Goal: Task Accomplishment & Management: Use online tool/utility

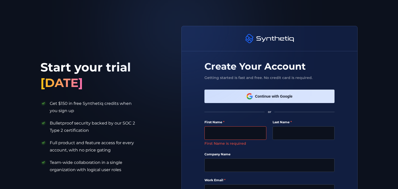
click at [224, 95] on button "Continue with Google" at bounding box center [270, 96] width 130 height 13
click at [252, 96] on button "Continue with Google" at bounding box center [270, 96] width 130 height 13
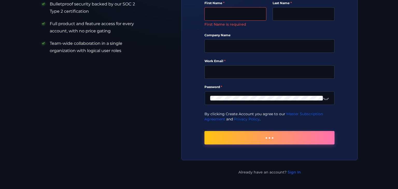
scroll to position [150, 0]
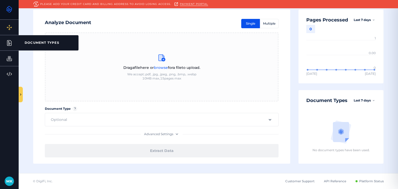
click at [7, 46] on icon at bounding box center [9, 43] width 6 height 6
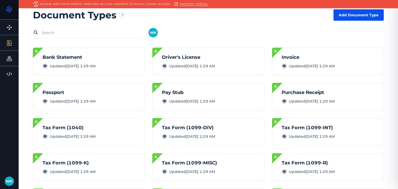
click at [354, 12] on button "Add Document Type" at bounding box center [359, 14] width 50 height 11
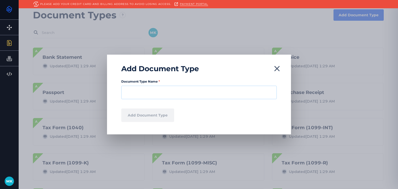
click at [181, 99] on input "Document Type Name *" at bounding box center [199, 92] width 156 height 13
paste input "Annual Income Certificate"
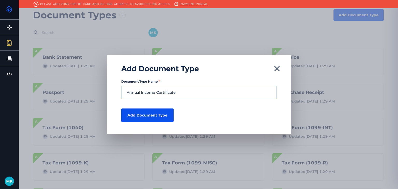
type input "Annual Income Certificate"
click at [153, 115] on button "Add Document Type" at bounding box center [147, 115] width 52 height 13
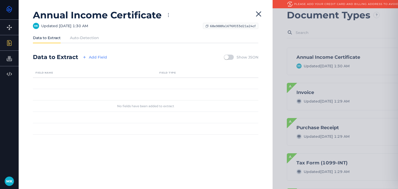
click at [88, 54] on button "Add Field" at bounding box center [94, 57] width 30 height 7
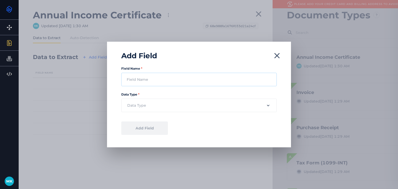
click at [152, 81] on input "Field Name *" at bounding box center [199, 79] width 156 height 13
click at [151, 111] on label at bounding box center [199, 105] width 156 height 13
click at [151, 108] on input "text" at bounding box center [195, 106] width 136 height 6
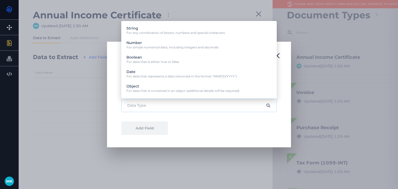
click at [151, 109] on label at bounding box center [199, 105] width 156 height 13
click at [151, 108] on input "text" at bounding box center [195, 106] width 136 height 6
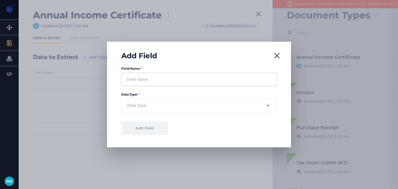
click at [139, 83] on input "Field Name *" at bounding box center [199, 79] width 156 height 13
paste input "Certificate No"
type input "Certificate No"
click at [167, 100] on label at bounding box center [199, 105] width 156 height 13
click at [167, 103] on input "text" at bounding box center [195, 106] width 136 height 6
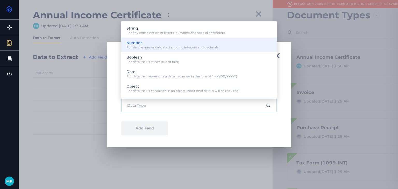
click at [155, 47] on span "For simple numerical data, including integers and decimals" at bounding box center [173, 47] width 92 height 4
type input "Number"
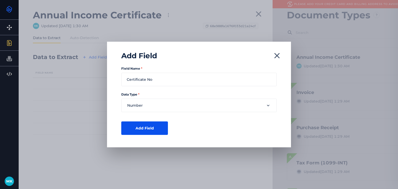
click at [155, 131] on button "Add Field" at bounding box center [144, 128] width 47 height 13
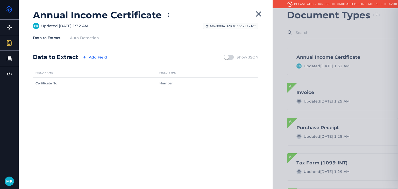
click at [90, 39] on label "Auto-Detection" at bounding box center [84, 37] width 29 height 5
click at [0, 0] on input "Auto-Detection" at bounding box center [0, 0] width 0 height 0
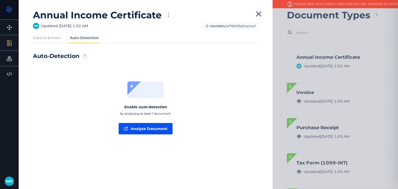
click at [144, 131] on button "Analyze Document" at bounding box center [146, 128] width 54 height 11
click at [53, 38] on label "Data to Extract" at bounding box center [47, 37] width 28 height 5
click at [0, 0] on input "Data to Extract" at bounding box center [0, 0] width 0 height 0
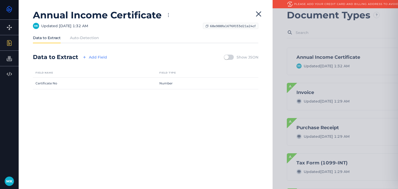
click at [100, 55] on button "Add Field" at bounding box center [94, 57] width 30 height 7
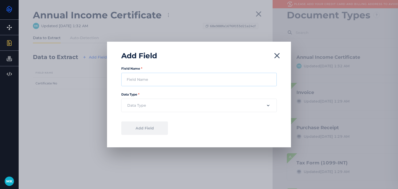
click at [144, 79] on input "Field Name *" at bounding box center [199, 79] width 156 height 13
paste input "Issued On"
type input "Issued On"
click at [150, 104] on input "text" at bounding box center [195, 106] width 136 height 6
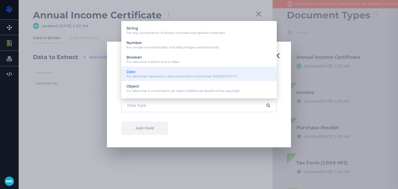
click at [154, 72] on p "Date For data that represents a date (returned in the format "MM/DD/YYYY")" at bounding box center [182, 73] width 111 height 9
type input "Date"
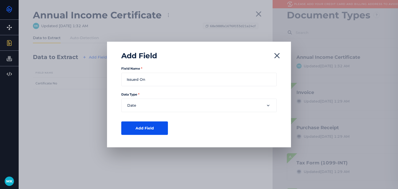
click at [145, 127] on button "Add Field" at bounding box center [144, 128] width 47 height 13
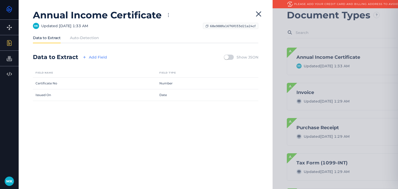
click at [96, 59] on button "Add Field" at bounding box center [94, 57] width 30 height 7
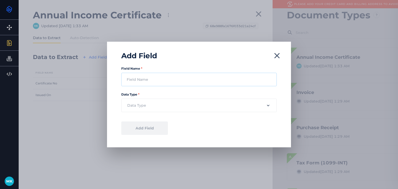
click at [134, 81] on input "Field Name *" at bounding box center [199, 79] width 156 height 13
paste input "Full Name"
type input "Full Name"
click at [143, 107] on input "text" at bounding box center [195, 106] width 136 height 6
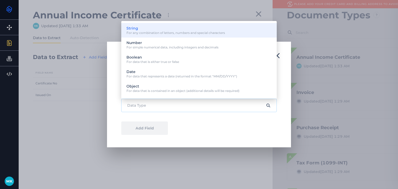
click at [156, 33] on span "For any combination of letters, numbers and special characters" at bounding box center [176, 33] width 99 height 4
type input "String"
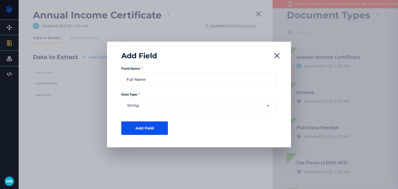
click at [142, 129] on button "Add Field" at bounding box center [144, 128] width 47 height 13
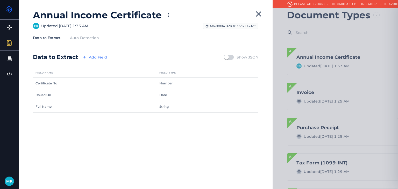
click at [96, 57] on button "Add Field" at bounding box center [94, 57] width 30 height 7
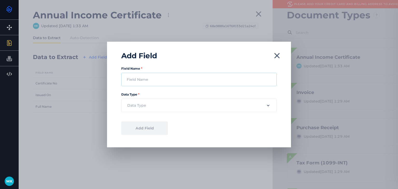
click at [158, 82] on input "Field Name *" at bounding box center [199, 79] width 156 height 13
paste input "Date of Birth"
type input "Date of Birth"
click at [155, 100] on label at bounding box center [199, 105] width 156 height 13
click at [155, 103] on input "text" at bounding box center [195, 106] width 136 height 6
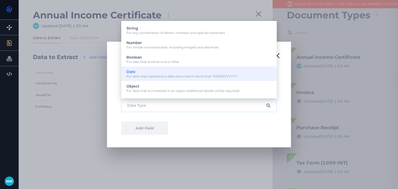
click at [157, 77] on span "For data that represents a date (returned in the format "MM/DD/YYYY")" at bounding box center [182, 76] width 111 height 4
type input "Date"
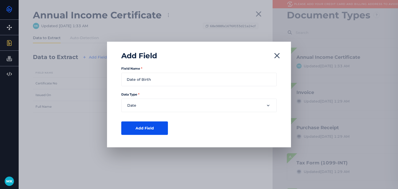
click at [146, 131] on button "Add Field" at bounding box center [144, 128] width 47 height 13
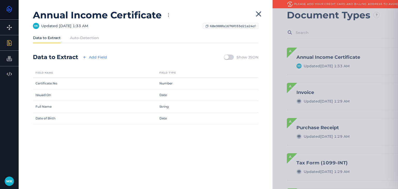
click at [97, 55] on button "Add Field" at bounding box center [94, 57] width 30 height 7
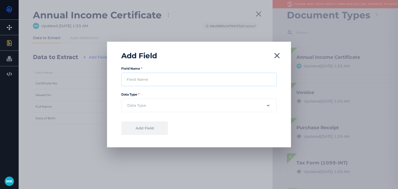
click at [135, 77] on input "Field Name *" at bounding box center [199, 79] width 156 height 13
paste input "Identification Number SSN"
type input "Identification Number SSN"
click at [147, 108] on input "text" at bounding box center [195, 106] width 136 height 6
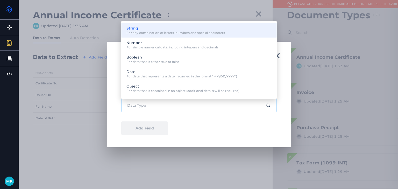
click at [188, 34] on span "For any combination of letters, numbers and special characters" at bounding box center [176, 33] width 99 height 4
type input "String"
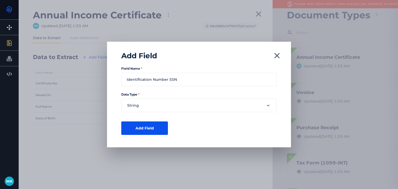
click at [140, 131] on button "Add Field" at bounding box center [144, 128] width 47 height 13
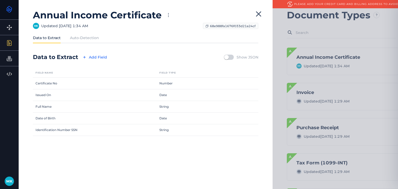
click at [102, 51] on div "Annual Income Certificate M K Updated Updated [DATE] 1:34 AM 68e988fa1676f033d2…" at bounding box center [146, 94] width 254 height 189
click at [102, 58] on button "Add Field" at bounding box center [94, 57] width 30 height 7
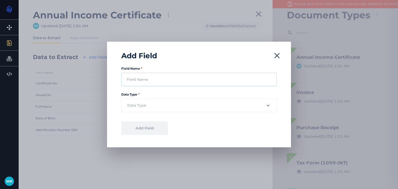
click at [148, 84] on input "Field Name *" at bounding box center [199, 79] width 156 height 13
paste input "Citizenship"
type input "Citizenship"
click at [152, 107] on input "text" at bounding box center [195, 106] width 136 height 6
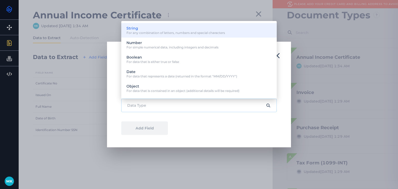
click at [137, 31] on span "For any combination of letters, numbers and special characters" at bounding box center [176, 33] width 99 height 4
type input "String"
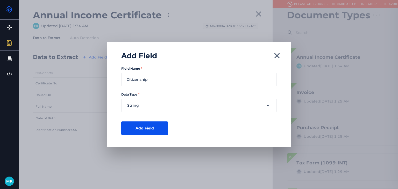
click at [145, 127] on button "Add Field" at bounding box center [144, 128] width 47 height 13
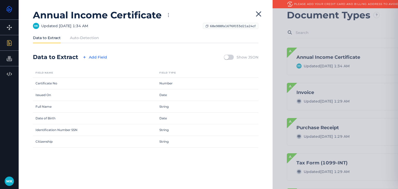
click at [97, 53] on div "Data to Extract Add Field Show JSON" at bounding box center [146, 57] width 226 height 9
click at [96, 59] on button "Add Field" at bounding box center [94, 57] width 30 height 7
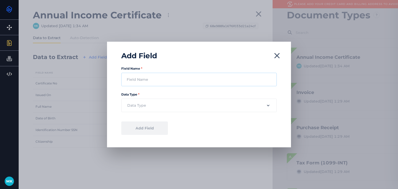
click at [149, 75] on input "Field Name *" at bounding box center [199, 79] width 156 height 13
paste input "Contact Number"
type input "Contact Number"
click at [150, 106] on input "text" at bounding box center [195, 106] width 136 height 6
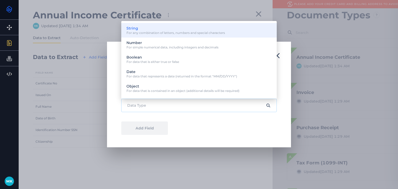
click at [143, 33] on span "For any combination of letters, numbers and special characters" at bounding box center [176, 33] width 99 height 4
type input "String"
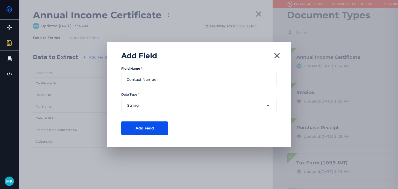
click at [150, 129] on button "Add Field" at bounding box center [144, 128] width 47 height 13
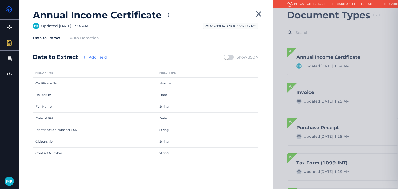
click at [97, 57] on button "Add Field" at bounding box center [94, 57] width 30 height 7
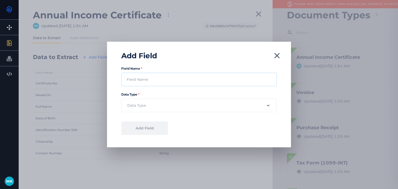
click at [148, 83] on input "Field Name *" at bounding box center [199, 79] width 156 height 13
paste input "Email Address"
type input "Email Address"
click at [153, 105] on input "text" at bounding box center [195, 106] width 136 height 6
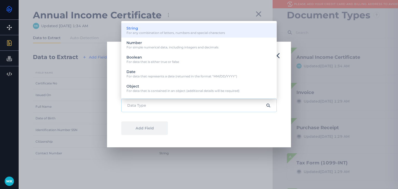
click at [156, 33] on span "For any combination of letters, numbers and special characters" at bounding box center [176, 33] width 99 height 4
type input "String"
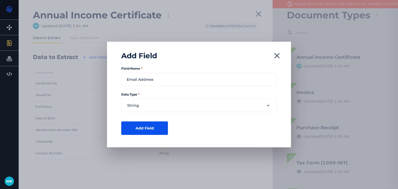
click at [155, 126] on button "Add Field" at bounding box center [144, 128] width 47 height 13
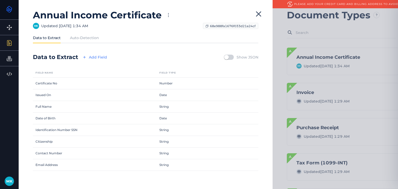
click at [94, 56] on button "Add Field" at bounding box center [94, 57] width 30 height 7
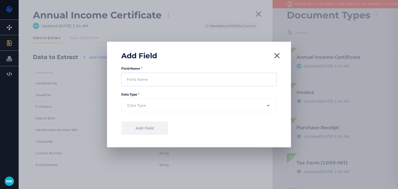
click at [143, 78] on input "Field Name *" at bounding box center [199, 79] width 156 height 13
paste input "Gross Annual Income Before Taxes"
type input "Gross Annual Income Before Taxes"
click at [157, 97] on div at bounding box center [199, 105] width 156 height 16
click at [158, 104] on input "text" at bounding box center [195, 106] width 136 height 6
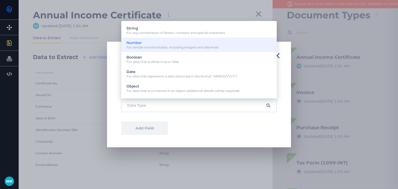
click at [187, 47] on span "For simple numerical data, including integers and decimals" at bounding box center [173, 47] width 92 height 4
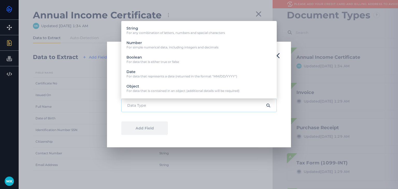
type input "Number"
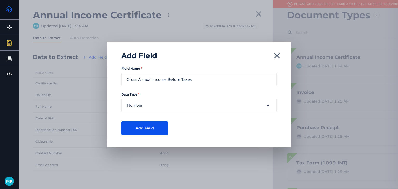
click at [148, 132] on button "Add Field" at bounding box center [144, 128] width 47 height 13
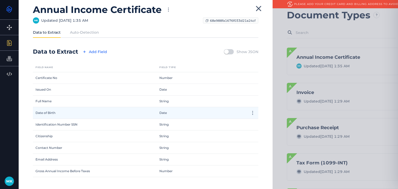
scroll to position [8, 0]
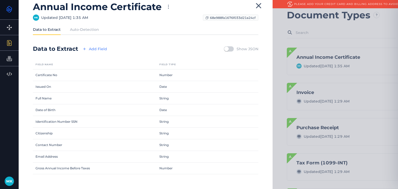
click at [92, 49] on button "Add Field" at bounding box center [94, 48] width 30 height 7
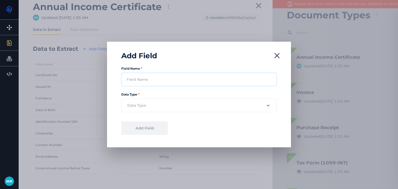
click at [158, 82] on input "Field Name *" at bounding box center [199, 79] width 156 height 13
paste input "Net Annual Income After TaxesDeductions"
type input "Net Annual Income After TaxesDeductions"
click at [156, 106] on input "text" at bounding box center [195, 106] width 136 height 6
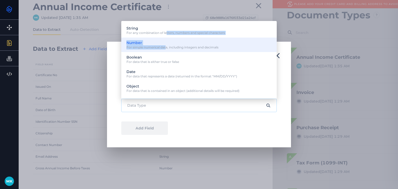
drag, startPoint x: 166, startPoint y: 37, endPoint x: 166, endPoint y: 46, distance: 9.1
click at [166, 46] on div "String For any combination of letters, numbers and special characters Number Fo…" at bounding box center [199, 60] width 156 height 78
click at [166, 42] on p "Number For simple numerical data, including integers and decimals" at bounding box center [173, 44] width 92 height 9
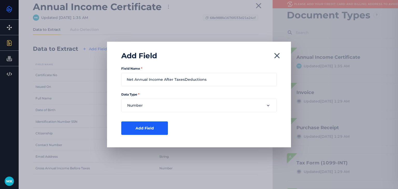
type input "Number"
click at [152, 127] on button "Add Field" at bounding box center [144, 128] width 47 height 13
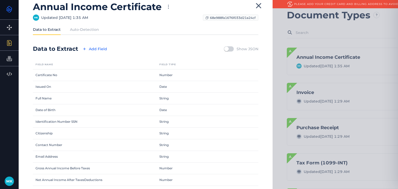
click at [99, 45] on div "Data to Extract Add Field Show JSON" at bounding box center [146, 48] width 226 height 9
click at [97, 50] on button "Add Field" at bounding box center [94, 48] width 30 height 7
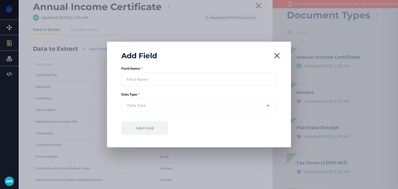
click at [148, 87] on div "Field Name * Data Type * Data Type * Data Type String Number Boolean Date Objec…" at bounding box center [199, 103] width 184 height 87
click at [152, 82] on input "Field Name *" at bounding box center [199, 79] width 156 height 13
paste input "Additional Income Sources if applicable"
type input "Additional Income Sources if applicable"
click at [154, 103] on input "text" at bounding box center [195, 106] width 136 height 6
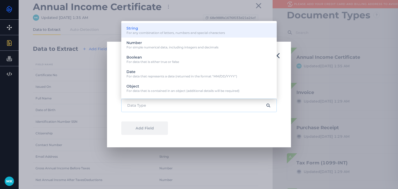
click at [150, 32] on span "For any combination of letters, numbers and special characters" at bounding box center [176, 33] width 99 height 4
type input "String"
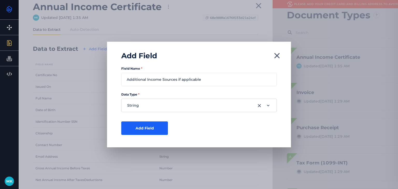
click at [159, 100] on label "String" at bounding box center [199, 105] width 156 height 13
click at [159, 103] on input "String" at bounding box center [195, 106] width 136 height 6
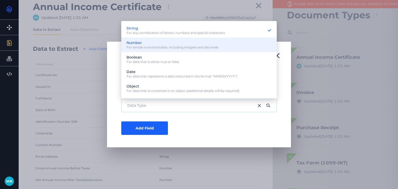
click at [160, 47] on span "For simple numerical data, including integers and decimals" at bounding box center [173, 47] width 92 height 4
type input "Number"
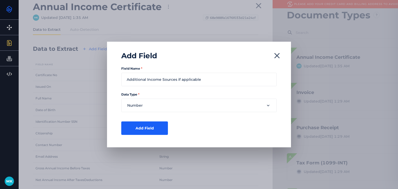
click at [146, 121] on div "Field Name * Additional Income Sources if applicable Data Type * Number Data Ty…" at bounding box center [199, 103] width 184 height 87
click at [137, 128] on button "Add Field" at bounding box center [144, 128] width 47 height 13
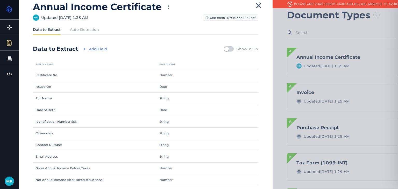
click at [103, 45] on button "Add Field" at bounding box center [94, 48] width 30 height 7
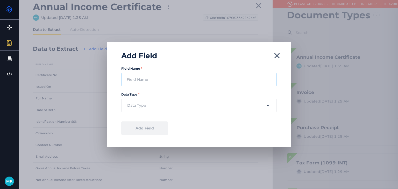
click at [160, 78] on input "Field Name *" at bounding box center [199, 79] width 156 height 13
paste input "Total Verified Annual Income"
type input "Total Verified Annual Income"
click at [163, 106] on input "text" at bounding box center [195, 106] width 136 height 6
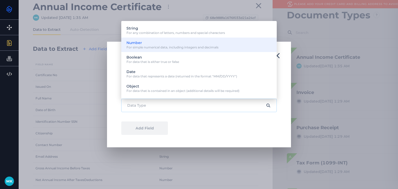
click at [164, 45] on p "Number For simple numerical data, including integers and decimals" at bounding box center [173, 44] width 92 height 9
type input "Number"
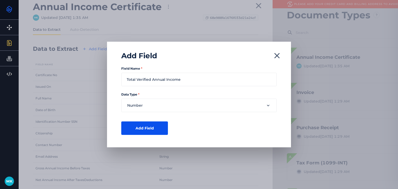
click at [151, 125] on button "Add Field" at bounding box center [144, 128] width 47 height 13
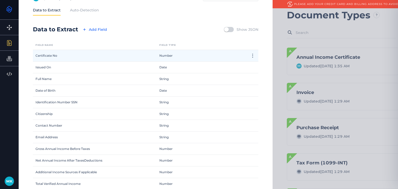
scroll to position [43, 0]
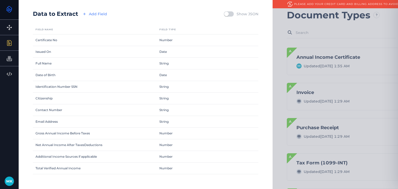
click at [83, 15] on icon "button" at bounding box center [84, 14] width 6 height 6
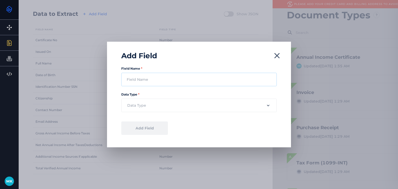
click at [131, 78] on input "Field Name *" at bounding box center [199, 79] width 156 height 13
paste input "PURPOSE OF ISSUANCE"
type input "PURPOSE OF ISSUANCE"
click at [140, 102] on label at bounding box center [199, 105] width 156 height 13
click at [140, 103] on input "text" at bounding box center [195, 106] width 136 height 6
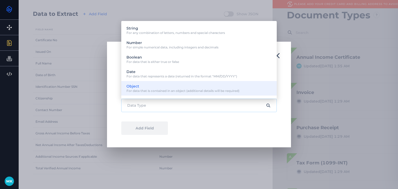
click at [138, 92] on span "For data that is contained in an object (additional details will be required)" at bounding box center [183, 91] width 113 height 4
type input "Object"
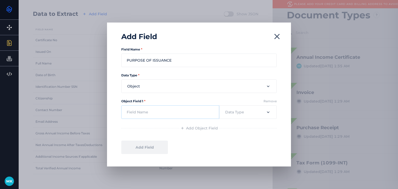
click at [136, 108] on input "Object Field 1 *" at bounding box center [170, 112] width 98 height 13
click at [193, 127] on button "Add Object Field" at bounding box center [199, 128] width 40 height 6
click at [198, 127] on button "Add Object Field" at bounding box center [199, 128] width 40 height 6
click at [179, 133] on div "Field Name * PURPOSE OF ISSUANCE Data Type * Object Data Type * Data Type Strin…" at bounding box center [199, 103] width 184 height 125
click at [179, 128] on div "Add Object Field" at bounding box center [199, 128] width 156 height 6
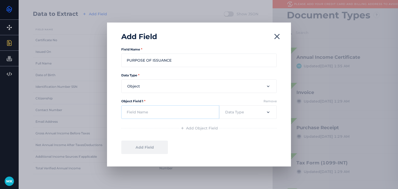
click at [165, 117] on input "Object Field 1 *" at bounding box center [170, 112] width 98 height 13
paste input "Loan Application VisaImmigration Rental Agreement ScholarshipFinancial Aid"
type input "Loan Application VisaImmigration Rental Agreement ScholarshipFinancial Aid"
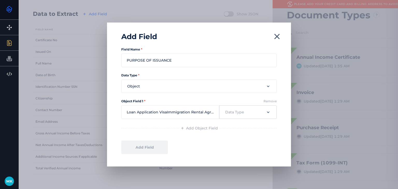
click at [240, 114] on input "text" at bounding box center [244, 112] width 38 height 6
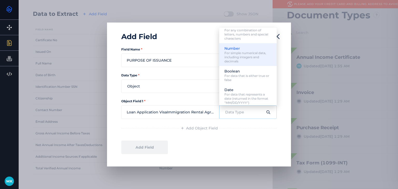
scroll to position [13, 0]
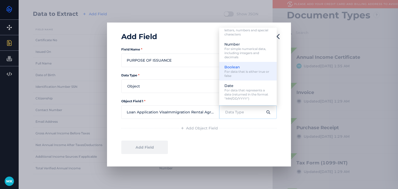
click at [249, 80] on div "Boolean For data that is either true or false" at bounding box center [248, 71] width 58 height 19
type input "Boolean"
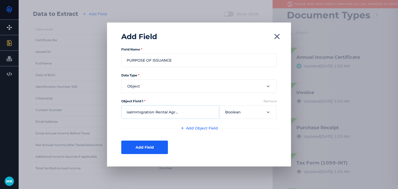
scroll to position [0, 57]
drag, startPoint x: 158, startPoint y: 111, endPoint x: 219, endPoint y: 109, distance: 60.9
click at [219, 109] on input "Loan Application VisaImmigration Rental Agreement ScholarshipFinancial Aid" at bounding box center [170, 112] width 98 height 13
type input "Loan Application"
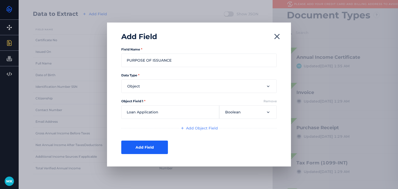
click at [216, 128] on button "Add Object Field" at bounding box center [199, 128] width 40 height 6
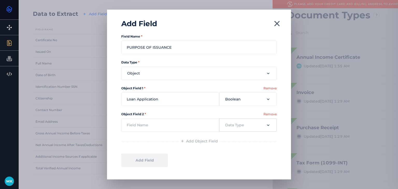
click at [230, 126] on input "text" at bounding box center [244, 125] width 38 height 6
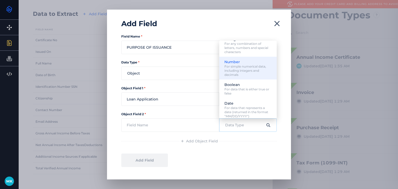
scroll to position [13, 0]
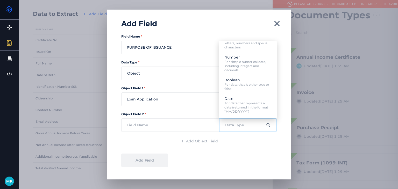
click at [245, 81] on p "Boolean For data that is either true or false" at bounding box center [247, 84] width 47 height 13
type input "Boolean"
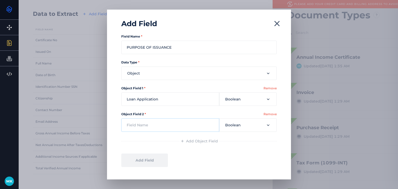
click at [176, 129] on input "Object Field 2 *" at bounding box center [170, 124] width 98 height 13
paste input "VisaImmigration Rental Agreement ScholarshipFinancial Aid"
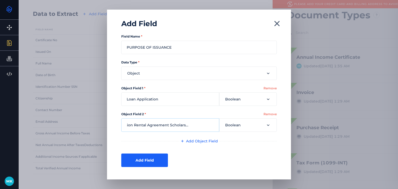
scroll to position [0, 0]
drag, startPoint x: 130, startPoint y: 123, endPoint x: 107, endPoint y: 126, distance: 23.7
click at [107, 126] on div "Add Field Field Name * PURPOSE OF ISSUANCE Data Type * Object Data Type * Data …" at bounding box center [199, 94] width 398 height 189
click at [152, 124] on input "VisaImmigration Rental Agreement ScholarshipFinancial Aid" at bounding box center [170, 124] width 98 height 13
click at [134, 124] on input "VisaImmigration Rental Agreement ScholarshipFinancial Aid" at bounding box center [170, 124] width 98 height 13
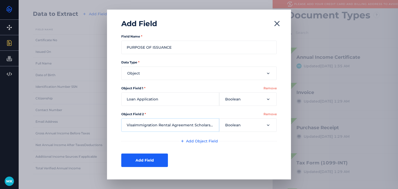
type input "VisaImmigration Rental Agreement ScholarshipFinancial Aid"
click at [173, 126] on input "VisaImmigration Rental Agreement ScholarshipFinancial Aid" at bounding box center [170, 124] width 98 height 13
click at [173, 127] on input "VisaImmigration Rental Agreement ScholarshipFinancial Aid" at bounding box center [170, 124] width 98 height 13
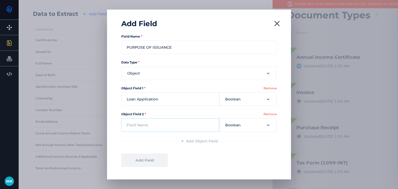
scroll to position [0, 0]
paste input "VisaImmigration"
click at [196, 143] on button "Add Object Field" at bounding box center [199, 141] width 40 height 6
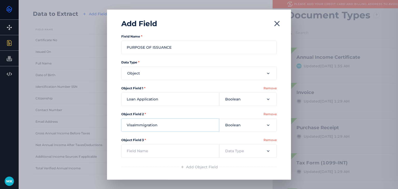
click at [132, 125] on input "VisaImmigration" at bounding box center [170, 124] width 98 height 13
click at [133, 124] on input "VisaImmigration" at bounding box center [170, 124] width 98 height 13
click at [134, 124] on input "VisaImmigration" at bounding box center [170, 124] width 98 height 13
click at [134, 125] on input "VisaImmigration" at bounding box center [170, 124] width 98 height 13
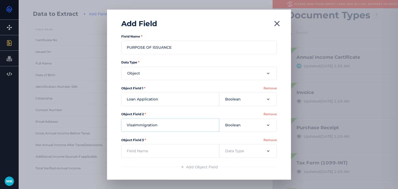
type input "VisaImmigration"
click at [135, 149] on input "Object Field 3 *" at bounding box center [170, 150] width 98 height 13
paste input "Rental Agreement"
type input "Rental Agreement"
click at [244, 153] on input "text" at bounding box center [244, 151] width 38 height 6
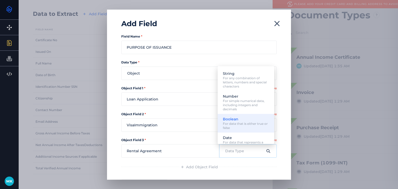
click at [241, 117] on p "Boolean For data that is either true or false" at bounding box center [246, 123] width 46 height 13
type input "Boolean"
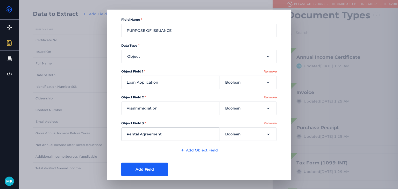
scroll to position [26, 0]
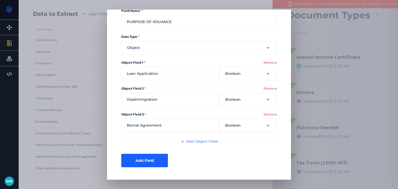
click at [197, 142] on button "Add Object Field" at bounding box center [199, 141] width 40 height 6
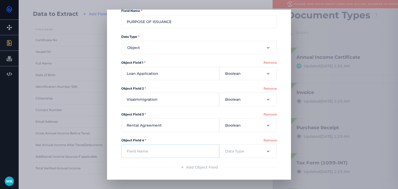
click at [148, 150] on input "Object Field 4 *" at bounding box center [170, 151] width 98 height 13
paste input "ScholarshipFinancial Aid"
type input "ScholarshipFinancial Aid"
click at [238, 150] on input "text" at bounding box center [244, 152] width 38 height 6
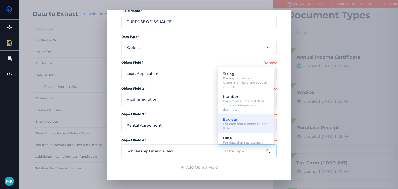
click at [244, 120] on p "Boolean For data that is either true or false" at bounding box center [246, 123] width 46 height 13
type input "Boolean"
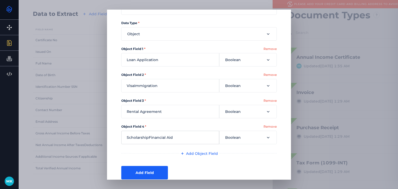
scroll to position [52, 0]
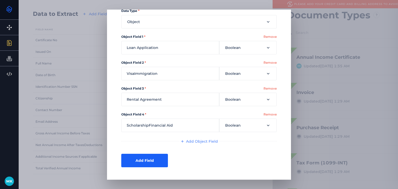
click at [198, 140] on button "Add Object Field" at bounding box center [199, 141] width 40 height 6
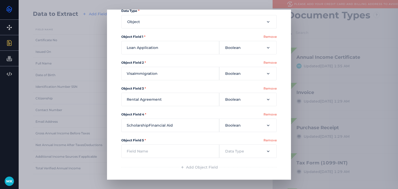
click at [173, 143] on div at bounding box center [170, 151] width 98 height 16
click at [166, 151] on input "Object Field 5 *" at bounding box center [170, 151] width 98 height 13
type input "Other"
click at [221, 151] on label at bounding box center [248, 151] width 58 height 13
click at [225, 151] on input "text" at bounding box center [244, 152] width 38 height 6
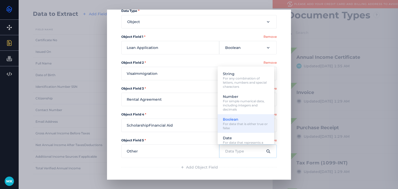
click at [249, 116] on div "Boolean For data that is either true or false" at bounding box center [246, 123] width 57 height 19
type input "Boolean"
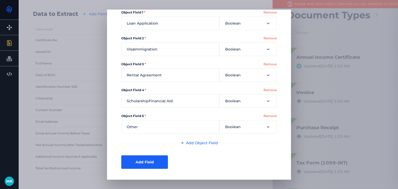
scroll to position [78, 0]
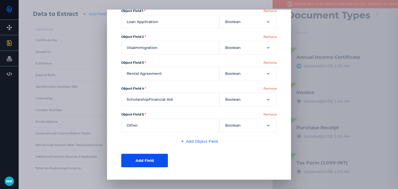
click at [148, 154] on button "Add Field" at bounding box center [144, 160] width 47 height 13
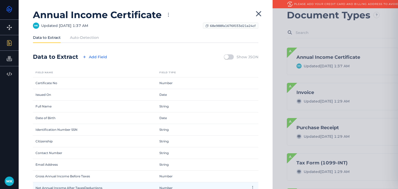
scroll to position [0, 0]
click at [240, 58] on p "Show JSON" at bounding box center [248, 57] width 22 height 5
click at [226, 62] on div "Data to Extract Add Field Show JSON Field Name Field Type Certificate No Number…" at bounding box center [146, 142] width 226 height 179
click at [226, 61] on div "Show JSON" at bounding box center [240, 57] width 37 height 9
click at [226, 58] on input "checkbox" at bounding box center [227, 57] width 16 height 5
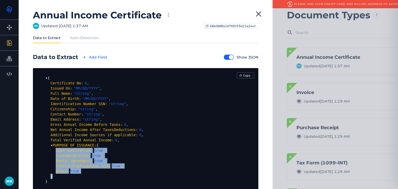
drag, startPoint x: 53, startPoint y: 150, endPoint x: 99, endPoint y: 175, distance: 52.3
click at [99, 175] on div "▾ PURPOSE OF ISSUANCE : { Loan Application : true , VisaImmigration : true , Re…" at bounding box center [151, 161] width 201 height 36
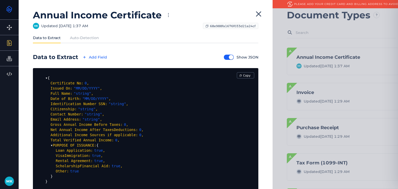
click at [51, 143] on span "▾" at bounding box center [52, 145] width 2 height 4
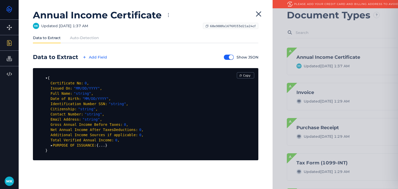
click at [50, 146] on div "Certificate No : 0 , Issued On : "MM/DD/YYYY" , Full Name : "string" , Date of …" at bounding box center [148, 114] width 206 height 67
click at [51, 146] on span "▸" at bounding box center [52, 145] width 2 height 4
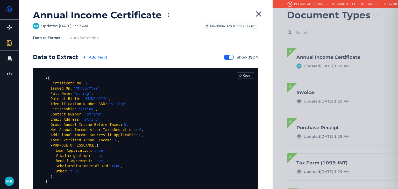
click at [94, 152] on span "true" at bounding box center [98, 151] width 9 height 4
click at [89, 152] on div "Loan Application : true ," at bounding box center [153, 150] width 195 height 5
click at [92, 154] on span "true" at bounding box center [96, 156] width 9 height 4
click at [230, 57] on input "checkbox" at bounding box center [231, 57] width 16 height 5
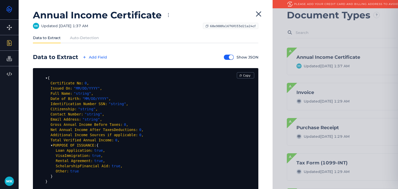
checkbox input "false"
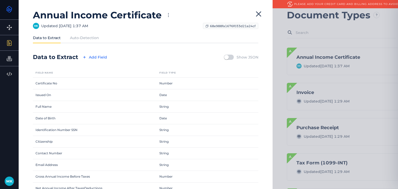
click at [74, 38] on label "Auto-Detection" at bounding box center [84, 37] width 29 height 5
click at [0, 0] on input "Auto-Detection" at bounding box center [0, 0] width 0 height 0
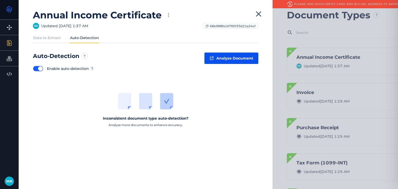
click at [217, 61] on button "Analyze Document" at bounding box center [232, 58] width 54 height 11
click at [49, 35] on label "Data to Extract" at bounding box center [47, 37] width 28 height 5
click at [0, 0] on input "Data to Extract" at bounding box center [0, 0] width 0 height 0
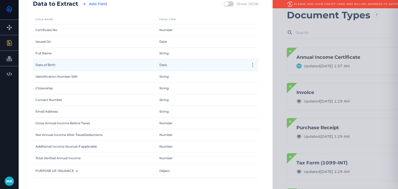
scroll to position [57, 0]
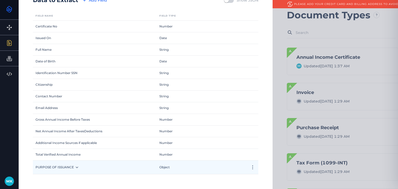
click at [91, 161] on div "PURPOSE OF ISSUANCE" at bounding box center [89, 167] width 113 height 13
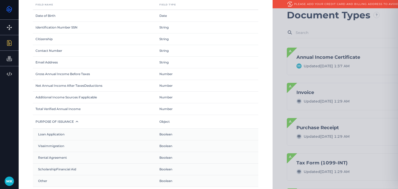
scroll to position [115, 0]
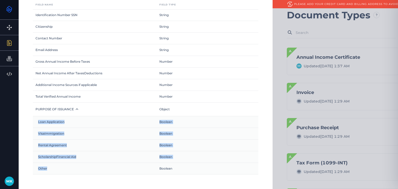
drag, startPoint x: 57, startPoint y: 164, endPoint x: 33, endPoint y: 119, distance: 50.7
click at [33, 119] on div "Loan Application Boolean VisaImmigration Boolean Rental Agreement Boolean Schol…" at bounding box center [146, 145] width 226 height 58
click at [33, 119] on div "Loan Application" at bounding box center [89, 121] width 113 height 11
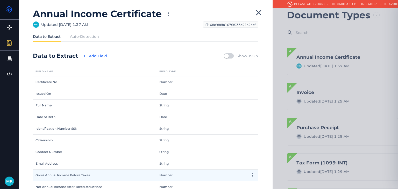
scroll to position [0, 0]
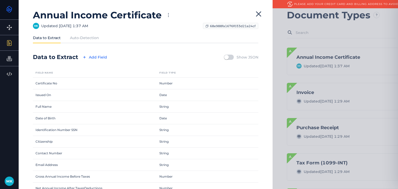
click at [258, 11] on icon at bounding box center [258, 13] width 9 height 9
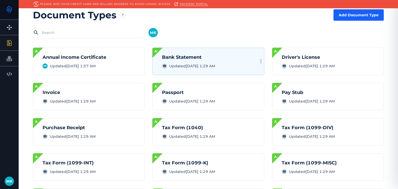
click at [214, 56] on div "Bank Statement" at bounding box center [188, 57] width 53 height 6
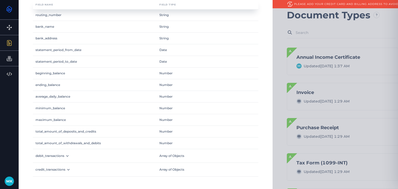
scroll to position [117, 0]
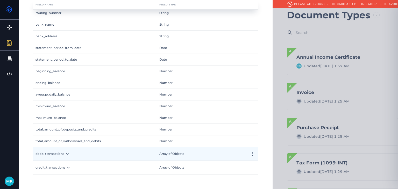
click at [122, 156] on div "debit_transactions" at bounding box center [89, 153] width 113 height 13
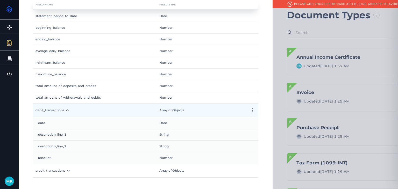
scroll to position [164, 0]
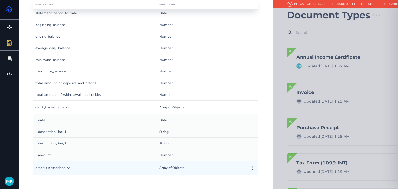
click at [118, 165] on div "credit_transactions" at bounding box center [89, 167] width 113 height 13
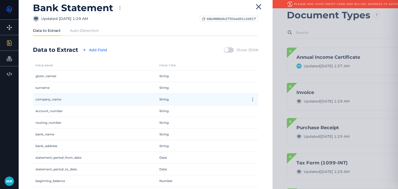
scroll to position [3, 0]
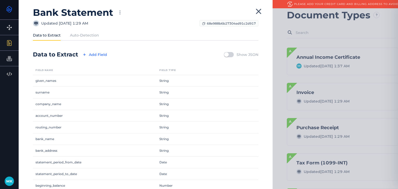
click at [74, 37] on label "Auto-Detection" at bounding box center [84, 35] width 29 height 5
click at [0, 0] on input "Auto-Detection" at bounding box center [0, 0] width 0 height 0
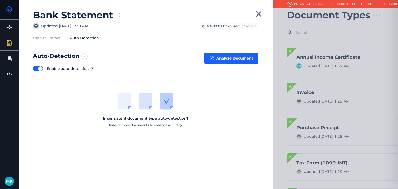
scroll to position [0, 0]
click at [53, 43] on div at bounding box center [146, 43] width 226 height 1
click at [53, 39] on label "Data to Extract" at bounding box center [47, 37] width 28 height 5
click at [0, 0] on input "Data to Extract" at bounding box center [0, 0] width 0 height 0
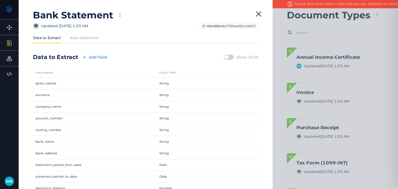
click at [233, 58] on div "Show JSON" at bounding box center [240, 57] width 37 height 9
click at [233, 53] on div "Show JSON" at bounding box center [240, 57] width 37 height 9
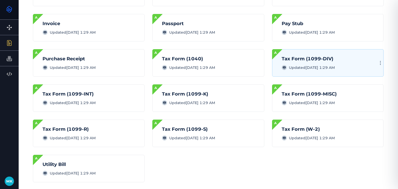
scroll to position [78, 0]
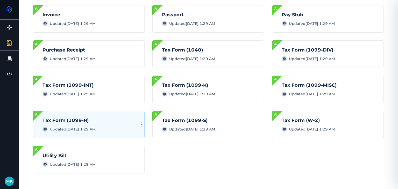
click at [102, 116] on div "Tax Form (1099-R) Updated [DATE] 1:29 AM Document type is available for auto-de…" at bounding box center [89, 124] width 112 height 27
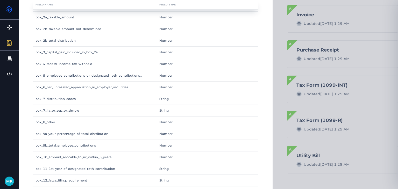
scroll to position [169, 0]
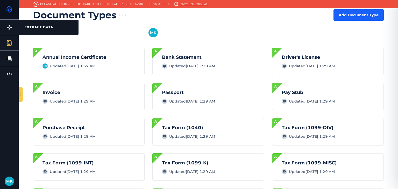
click at [10, 27] on icon at bounding box center [9, 27] width 6 height 6
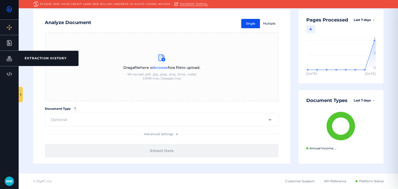
click at [3, 61] on link "Extraction History EXTRACTION HISTORY" at bounding box center [9, 58] width 19 height 15
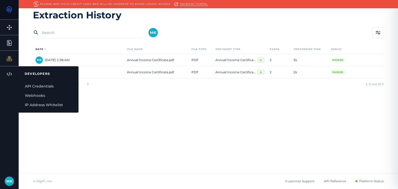
click at [4, 71] on div "Developers DEVELOPERS API Credentials Webhooks IP Address Whitelist" at bounding box center [9, 73] width 19 height 15
click at [43, 85] on link "API Credentials" at bounding box center [49, 86] width 60 height 9
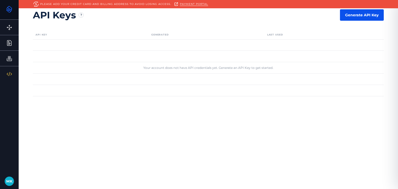
click at [357, 18] on button "Generate API Key" at bounding box center [362, 14] width 44 height 11
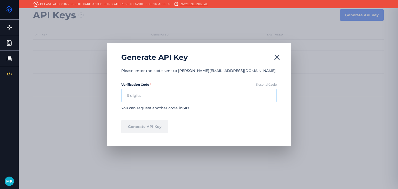
click at [196, 94] on input "Verification Code *" at bounding box center [199, 95] width 156 height 13
paste input "248731"
type input "248731"
click at [151, 125] on button "Generate API Key" at bounding box center [144, 126] width 47 height 13
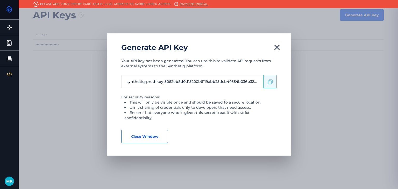
click at [268, 85] on icon at bounding box center [270, 82] width 6 height 6
click at [149, 140] on button "Close Window" at bounding box center [144, 136] width 47 height 13
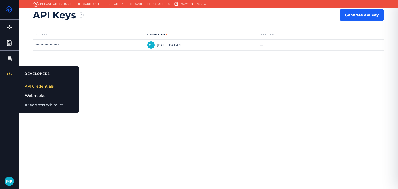
click at [48, 95] on link "Webhooks" at bounding box center [49, 95] width 60 height 9
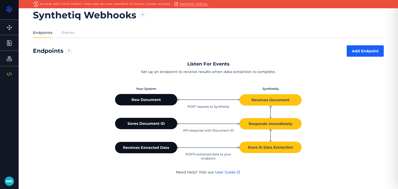
scroll to position [1, 0]
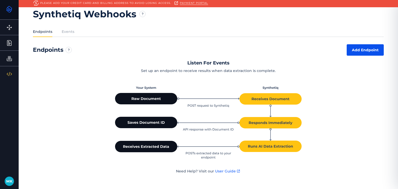
click at [347, 50] on button "Add Endpoint" at bounding box center [365, 49] width 37 height 11
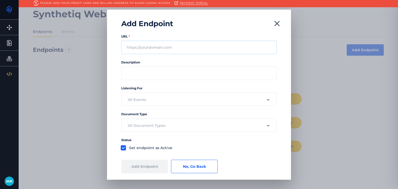
click at [170, 50] on input "URL *" at bounding box center [199, 47] width 156 height 13
click at [158, 50] on input "URL *" at bounding box center [199, 47] width 156 height 13
paste input "[URL][DOMAIN_NAME]"
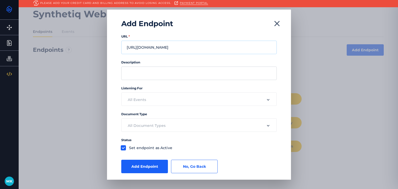
type input "[URL][DOMAIN_NAME]"
click at [144, 73] on input "Description" at bounding box center [199, 73] width 156 height 13
type input "test"
click at [150, 166] on button "Add Endpoint" at bounding box center [144, 166] width 47 height 13
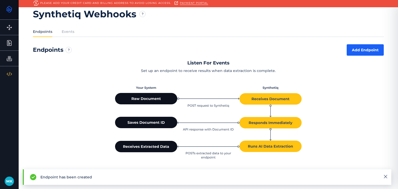
scroll to position [0, 0]
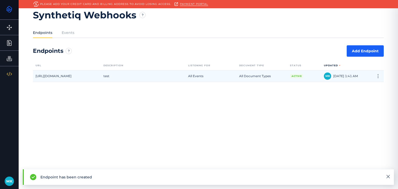
click at [296, 79] on div "Active" at bounding box center [304, 76] width 34 height 11
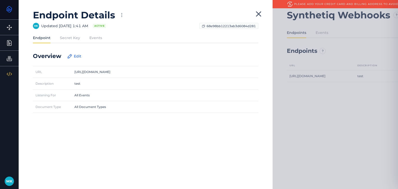
click at [61, 39] on label "Secret Key" at bounding box center [70, 37] width 20 height 5
click at [0, 0] on input "Secret Key" at bounding box center [0, 0] width 0 height 0
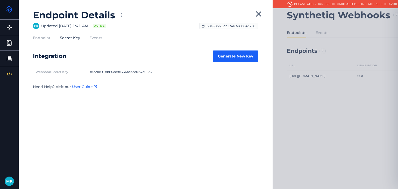
click at [104, 75] on div "fc72bc918b80ec8e334aceec02430632" at bounding box center [172, 71] width 171 height 11
copy div "fc72bc918b80ec8e334aceec02430632"
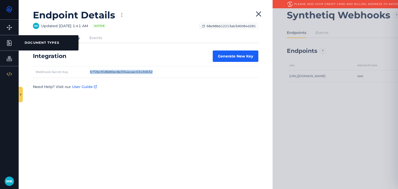
click at [3, 48] on link "Document Types DOCUMENT TYPES" at bounding box center [9, 42] width 19 height 15
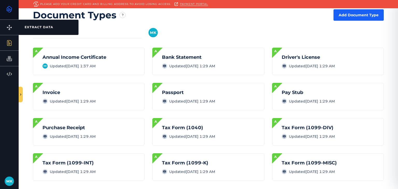
click at [9, 26] on 109 at bounding box center [9, 26] width 1 height 2
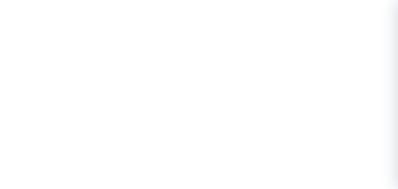
type input "Annual Income Certificate"
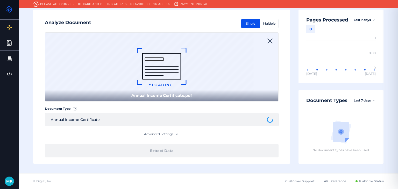
click at [266, 6] on div "Please add your credit card and billing address to avoid losing access. Payment…" at bounding box center [209, 4] width 380 height 8
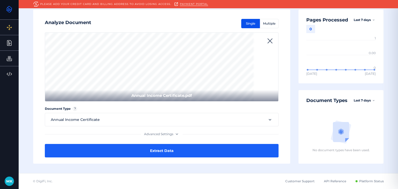
click at [174, 134] on div "Advanced Settings" at bounding box center [162, 134] width 36 height 5
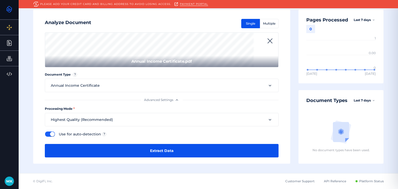
click at [173, 150] on button "Extract Data" at bounding box center [162, 150] width 234 height 13
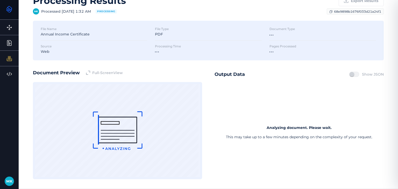
scroll to position [30, 0]
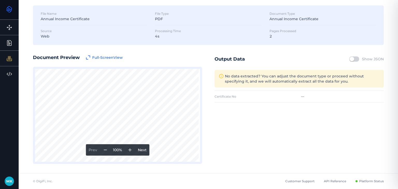
click at [352, 58] on input "checkbox" at bounding box center [352, 59] width 16 height 5
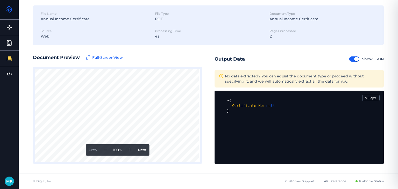
click at [352, 58] on input "checkbox" at bounding box center [357, 59] width 16 height 5
checkbox input "false"
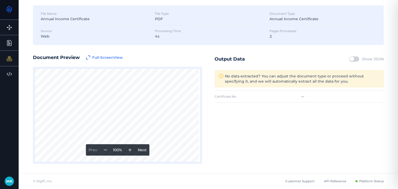
click at [271, 94] on div "Certificate No" at bounding box center [257, 96] width 84 height 11
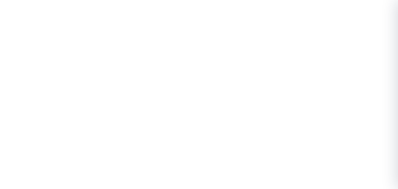
type input "Annual Income Certificate"
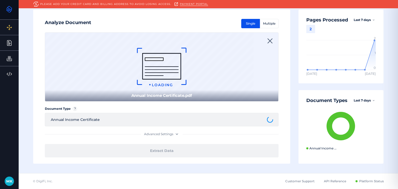
click at [280, 6] on div "Please add your credit card and billing address to avoid losing access. Payment…" at bounding box center [209, 4] width 380 height 8
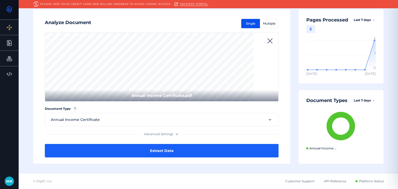
click at [164, 134] on div "Advanced Settings" at bounding box center [162, 134] width 36 height 5
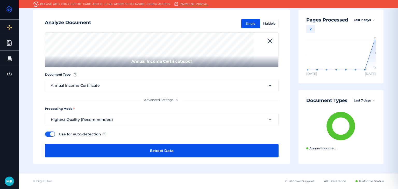
click at [137, 149] on button "Extract Data" at bounding box center [162, 150] width 234 height 13
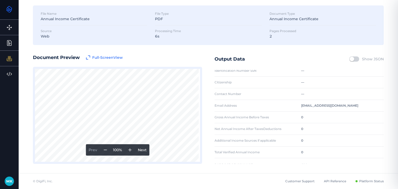
scroll to position [59, 0]
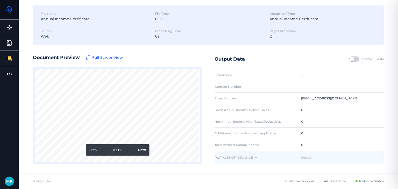
click at [259, 160] on div "PURPOSE OF ISSUANCE" at bounding box center [257, 157] width 84 height 13
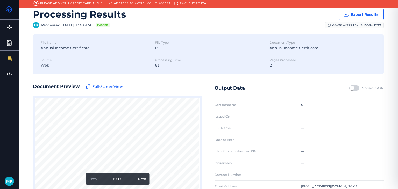
scroll to position [0, 0]
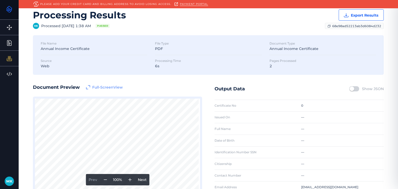
click at [113, 88] on div "Full-Screen View" at bounding box center [107, 87] width 31 height 5
